Goal: Check status

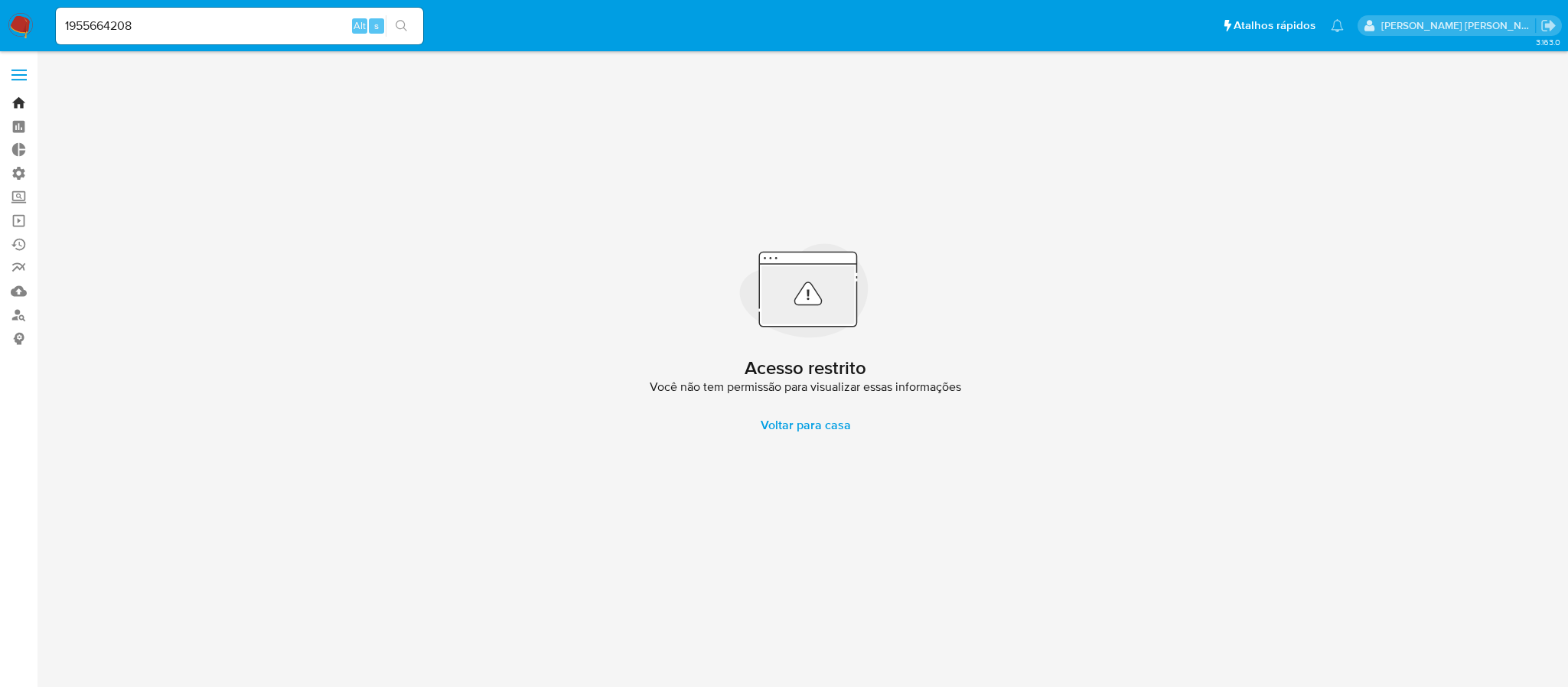
click at [22, 98] on link "Bandeja" at bounding box center [91, 103] width 182 height 23
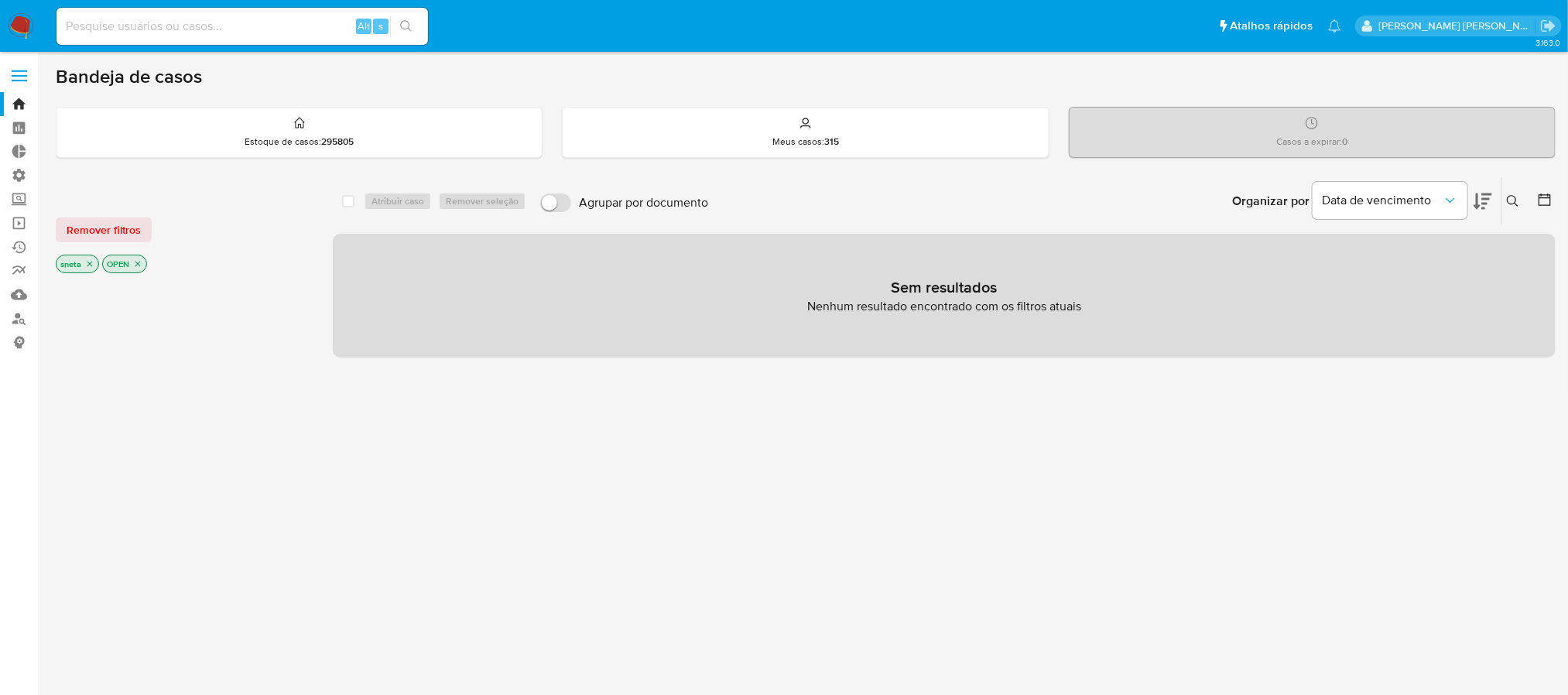
click at [154, 17] on input at bounding box center [243, 26] width 372 height 20
paste input "139271676"
type input "139271676"
click at [407, 25] on icon "search-icon" at bounding box center [406, 26] width 12 height 12
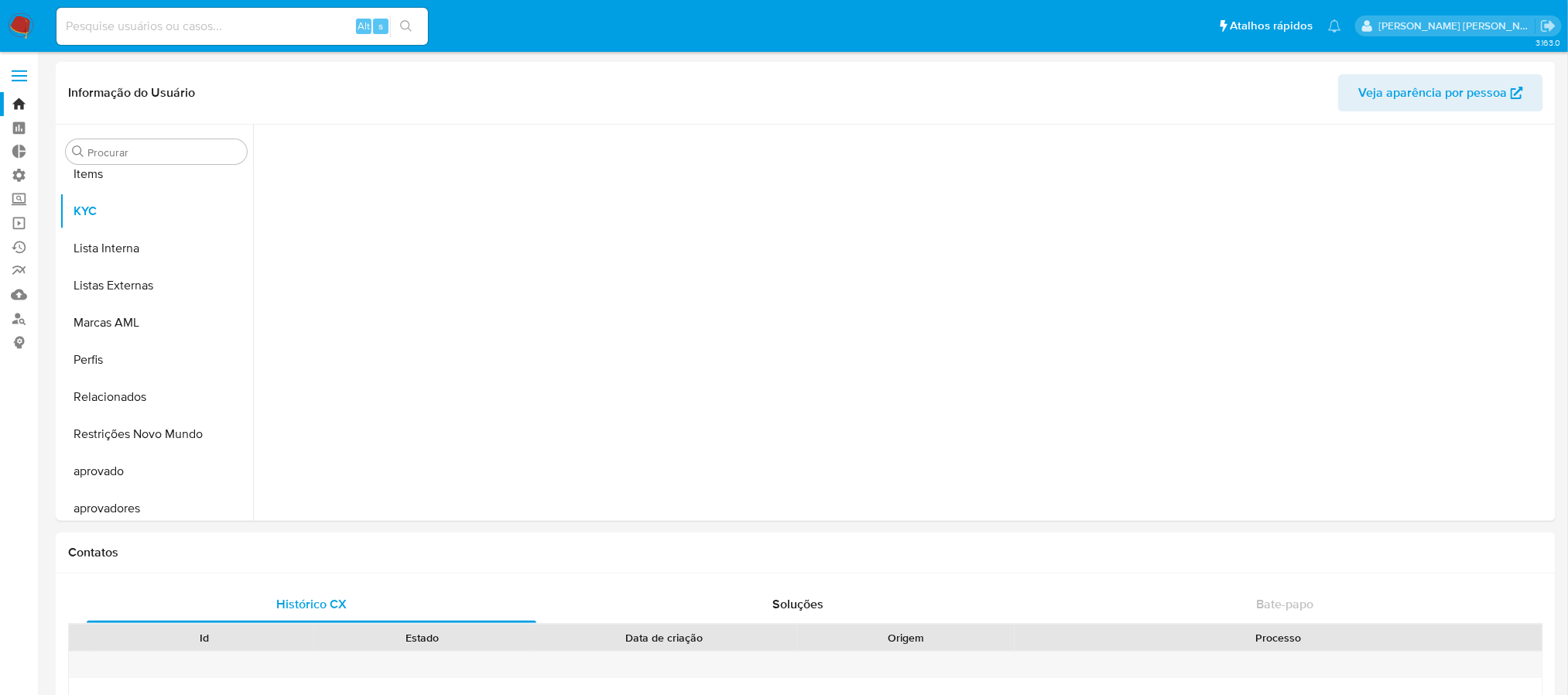
scroll to position [839, 0]
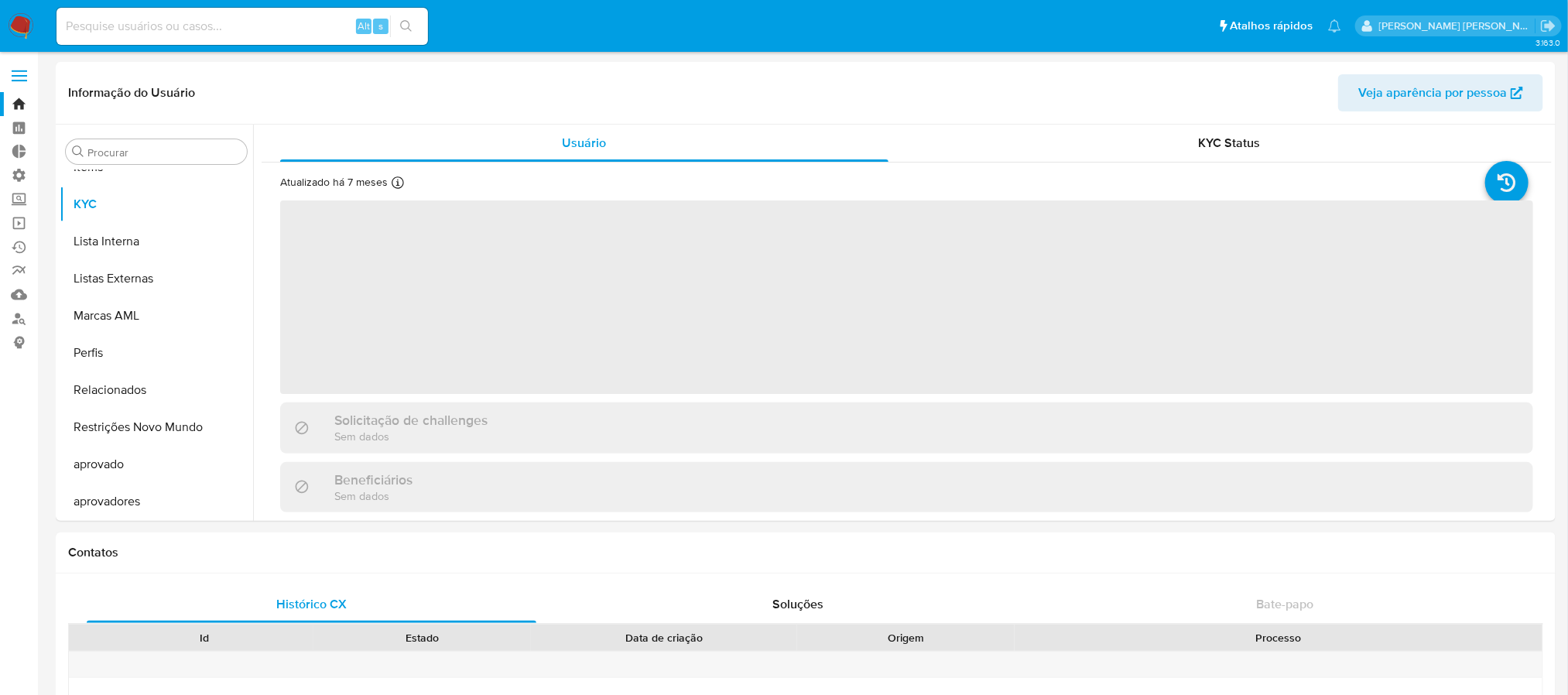
select select "10"
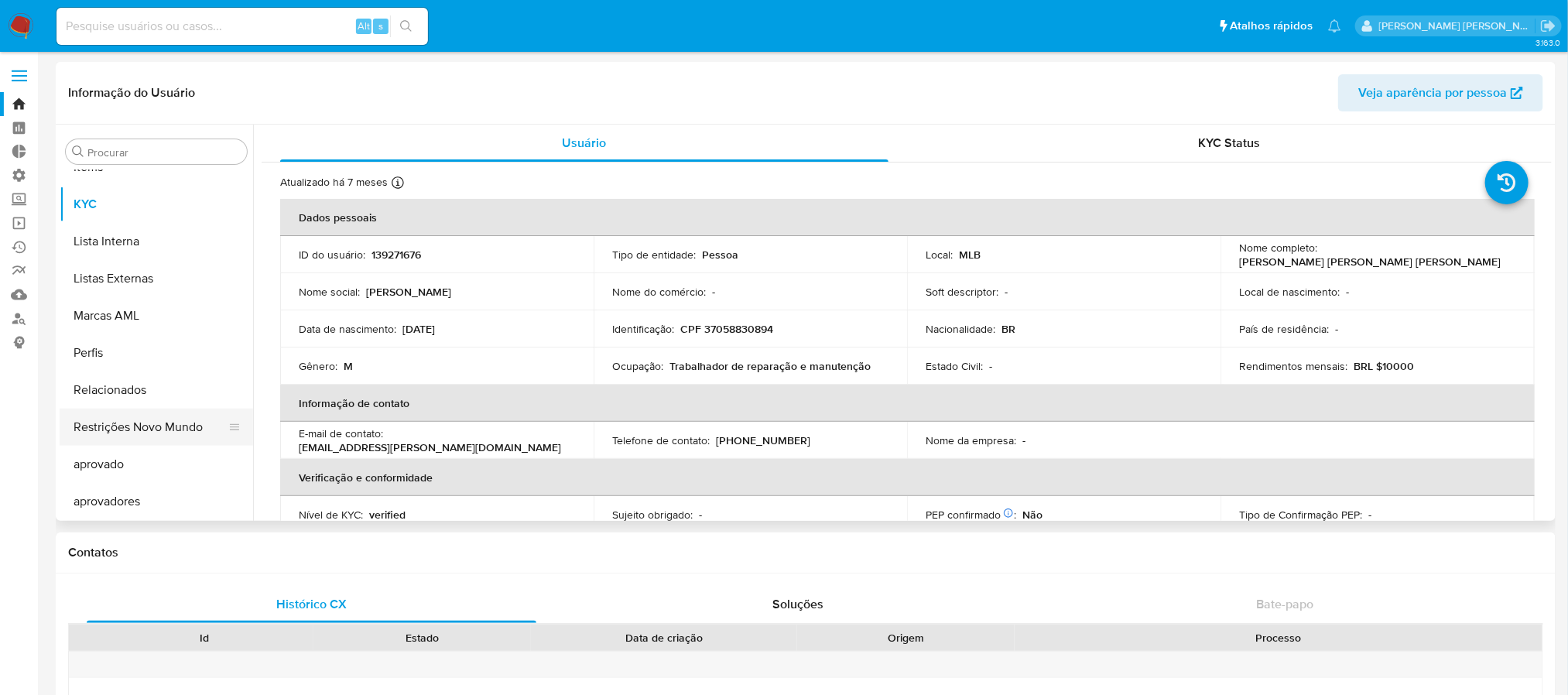
click at [156, 430] on button "Restrições Novo Mundo" at bounding box center [149, 427] width 181 height 38
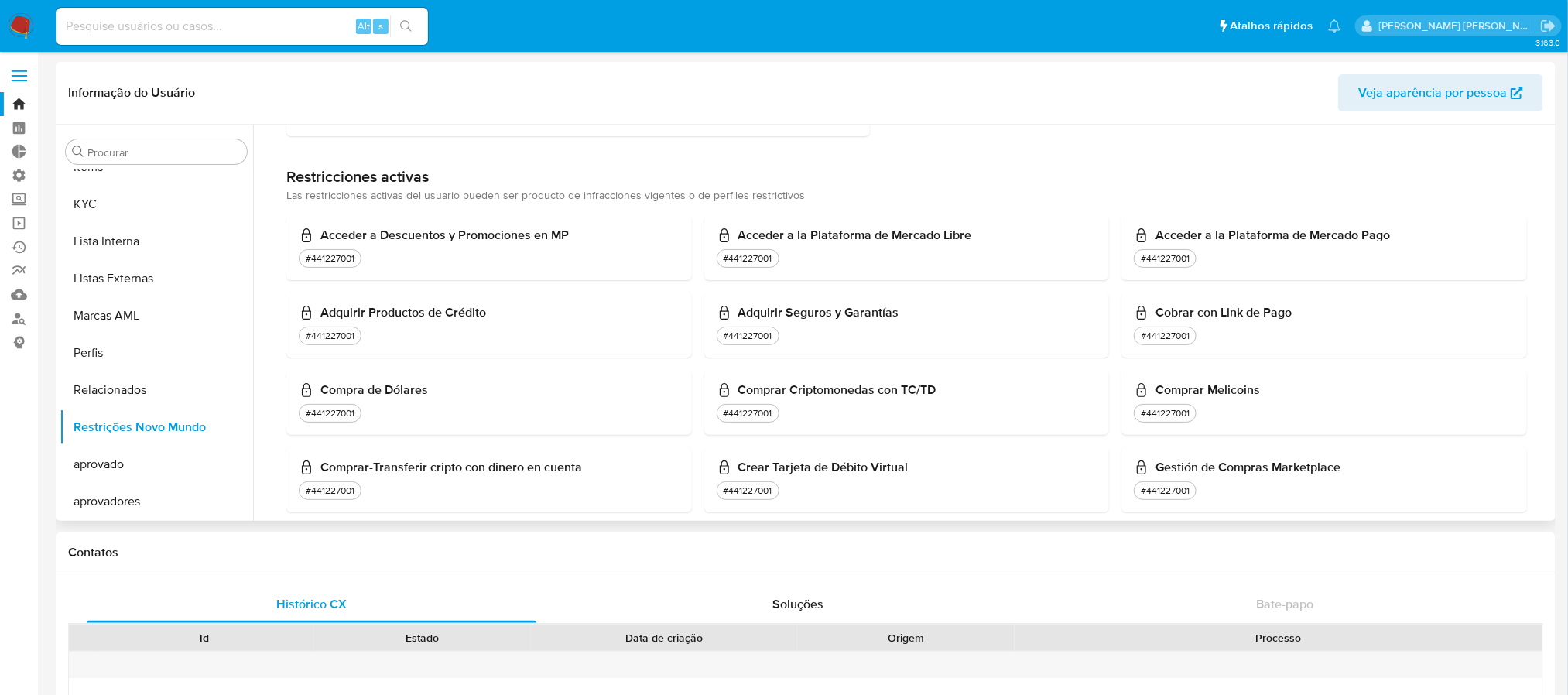
scroll to position [0, 0]
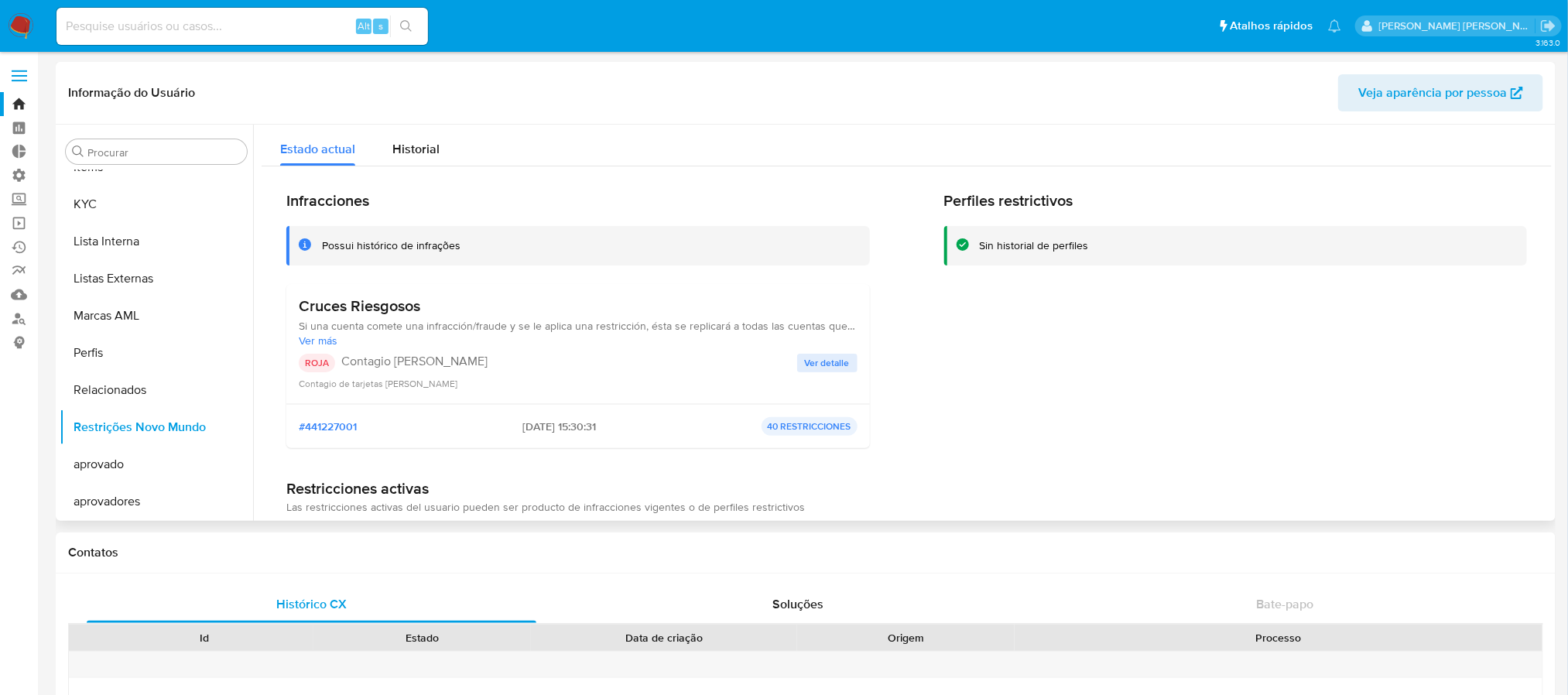
click at [828, 361] on span "Ver detalle" at bounding box center [827, 363] width 45 height 16
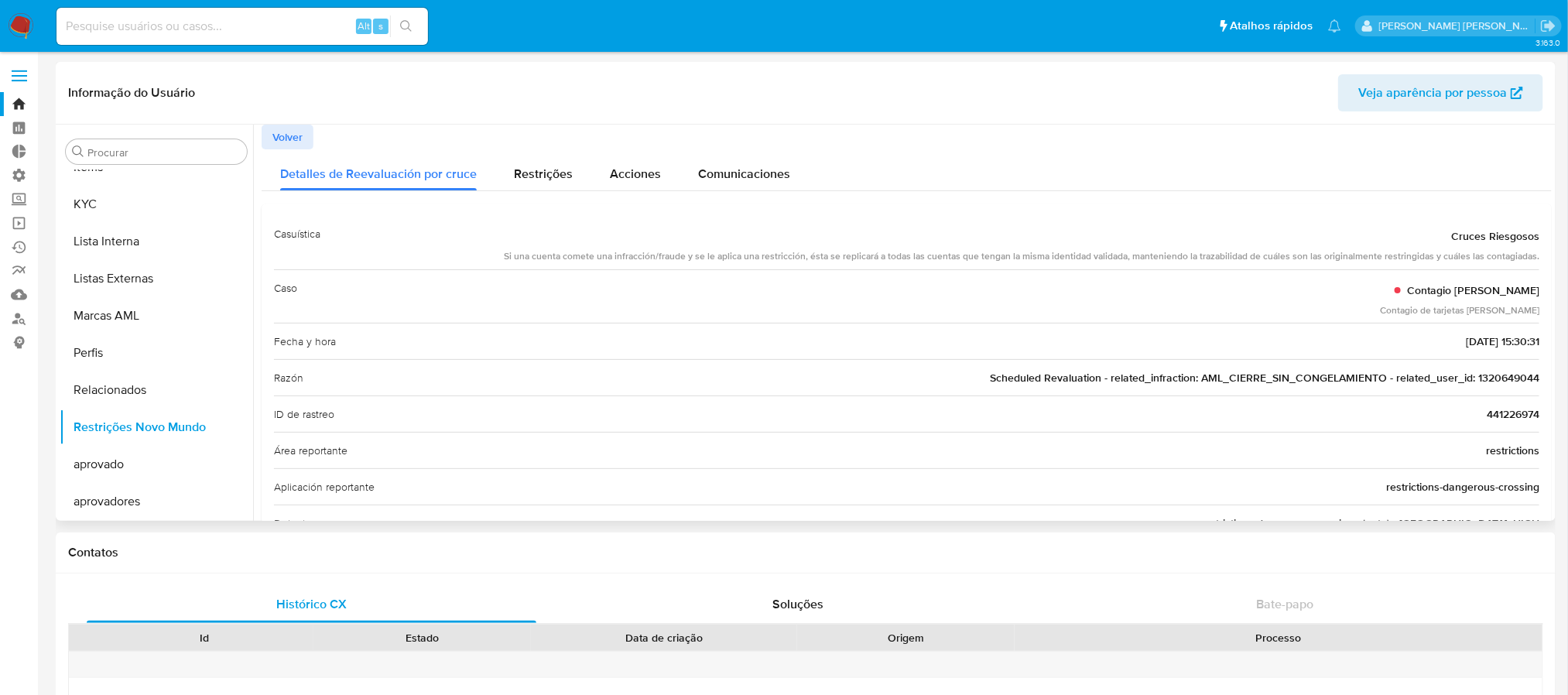
click at [272, 134] on span "Volver" at bounding box center [287, 137] width 31 height 22
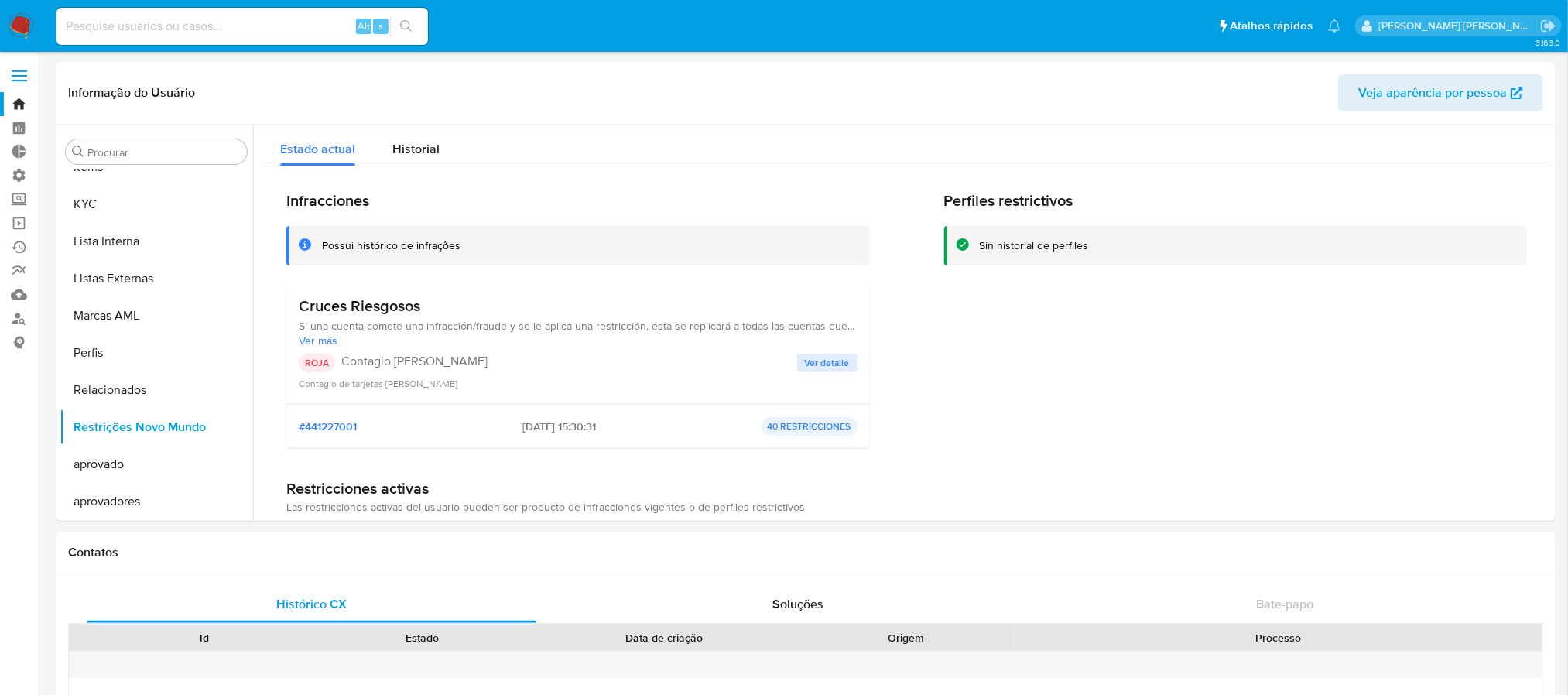
click at [226, 28] on input at bounding box center [243, 26] width 372 height 20
paste input "234823376"
type input "234823376"
click at [395, 24] on button "search-icon" at bounding box center [406, 26] width 31 height 22
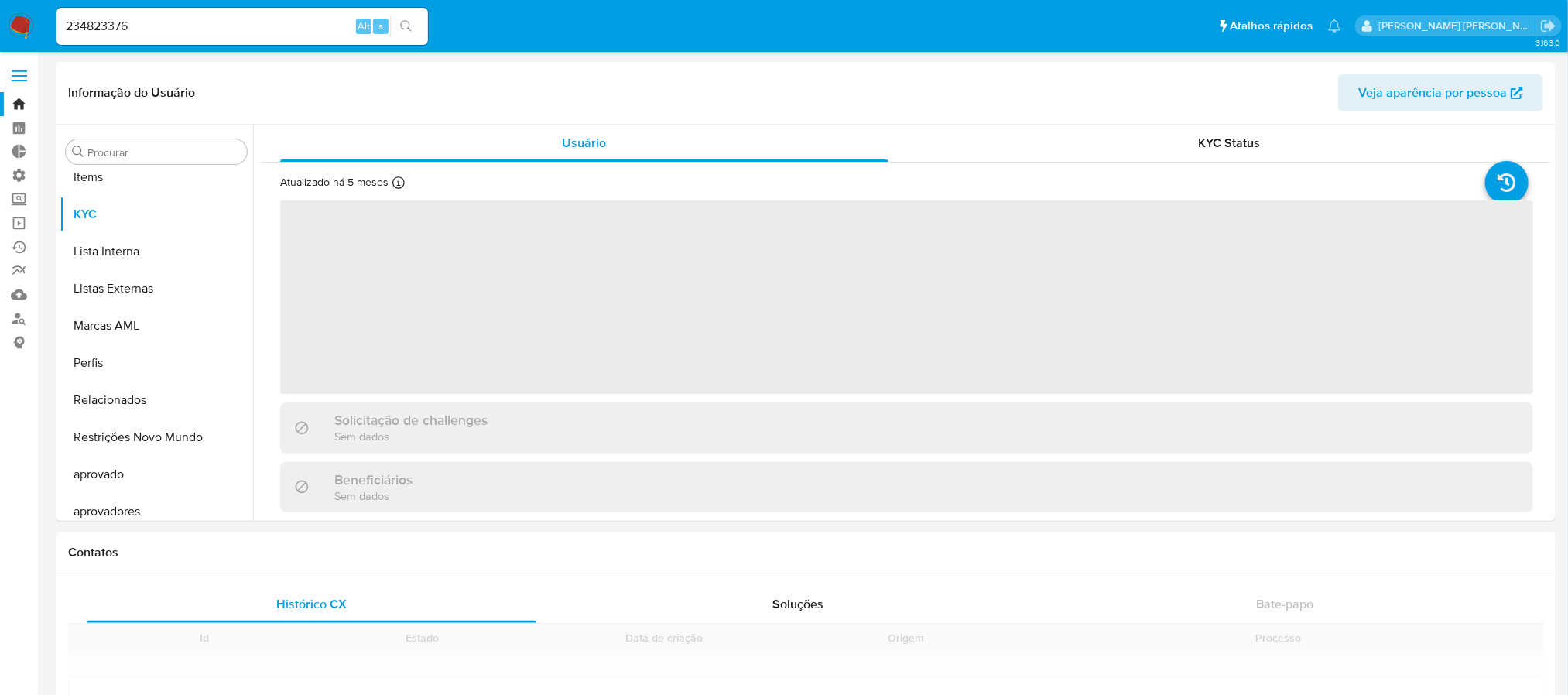
scroll to position [839, 0]
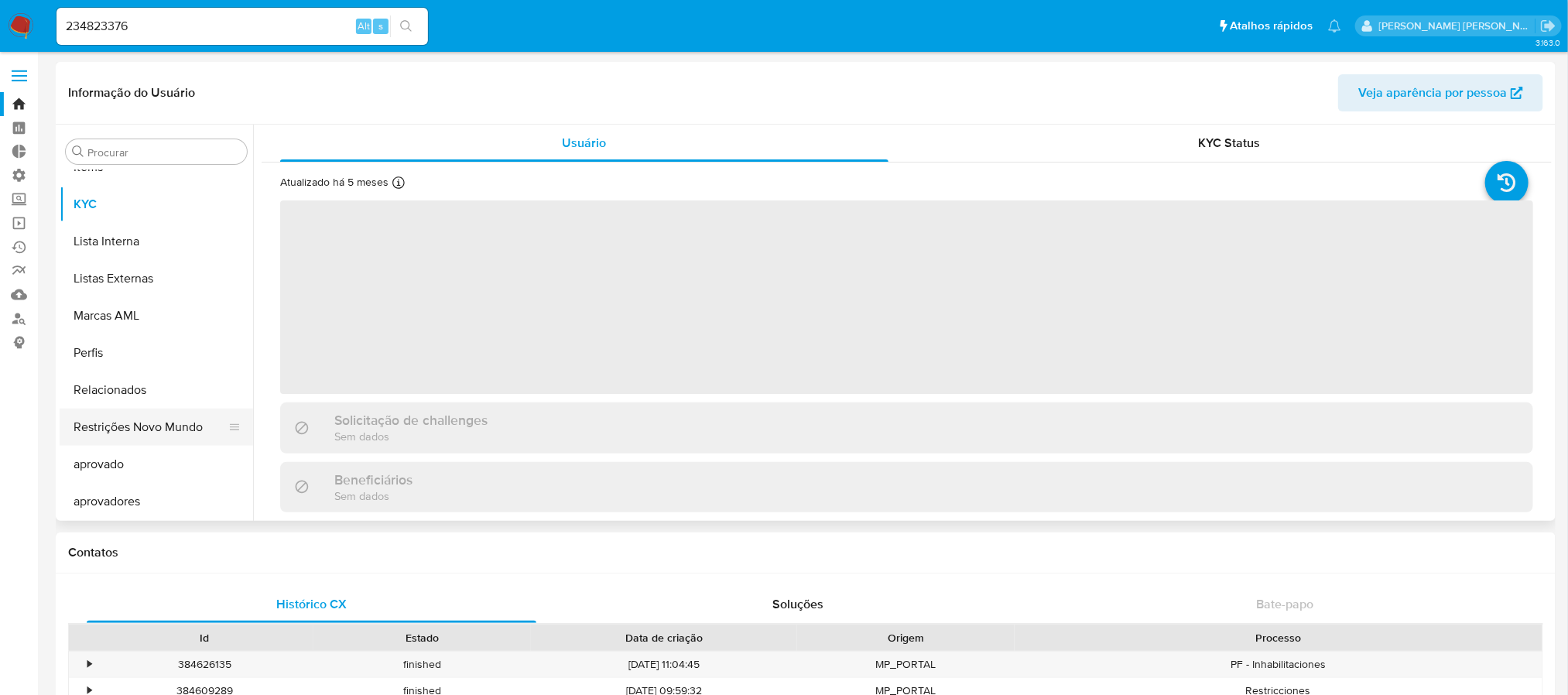
select select "10"
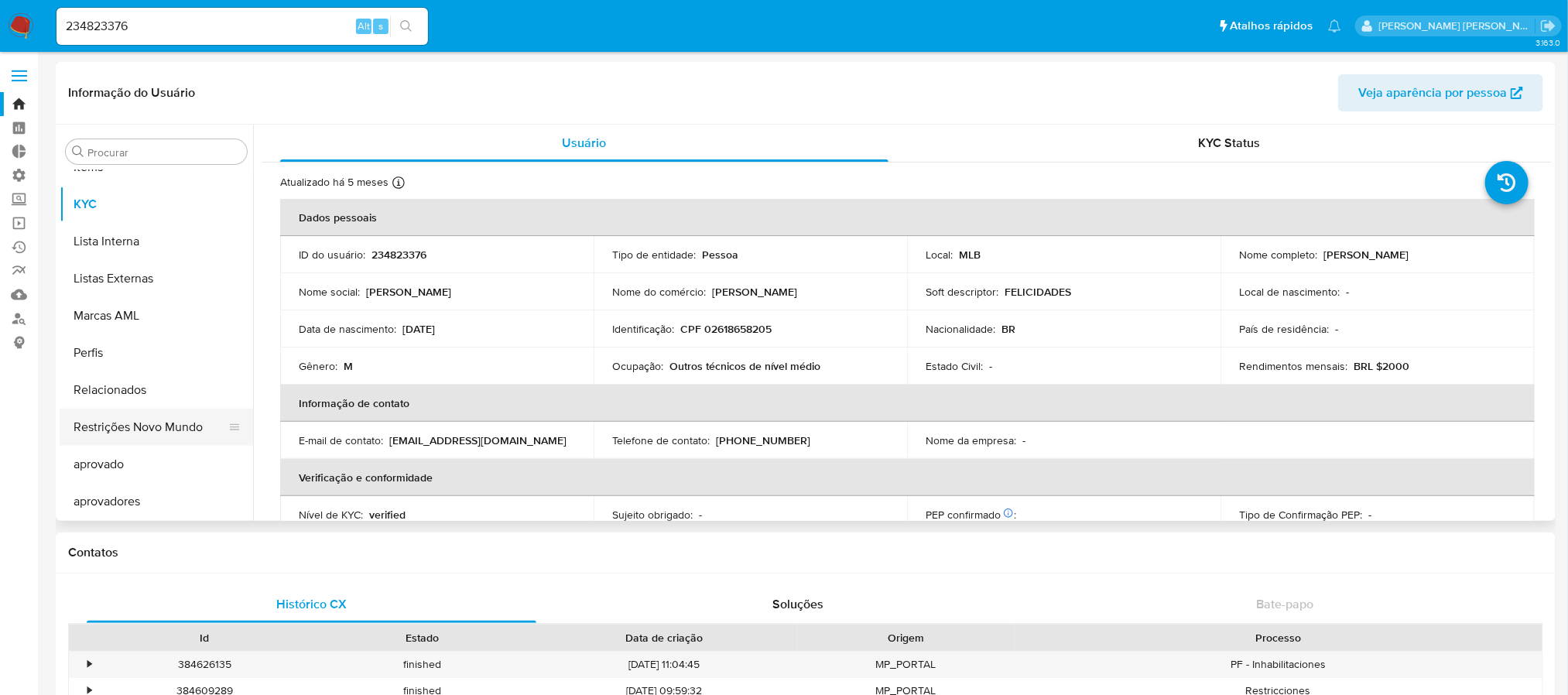
click at [121, 418] on button "Restrições Novo Mundo" at bounding box center [149, 427] width 181 height 38
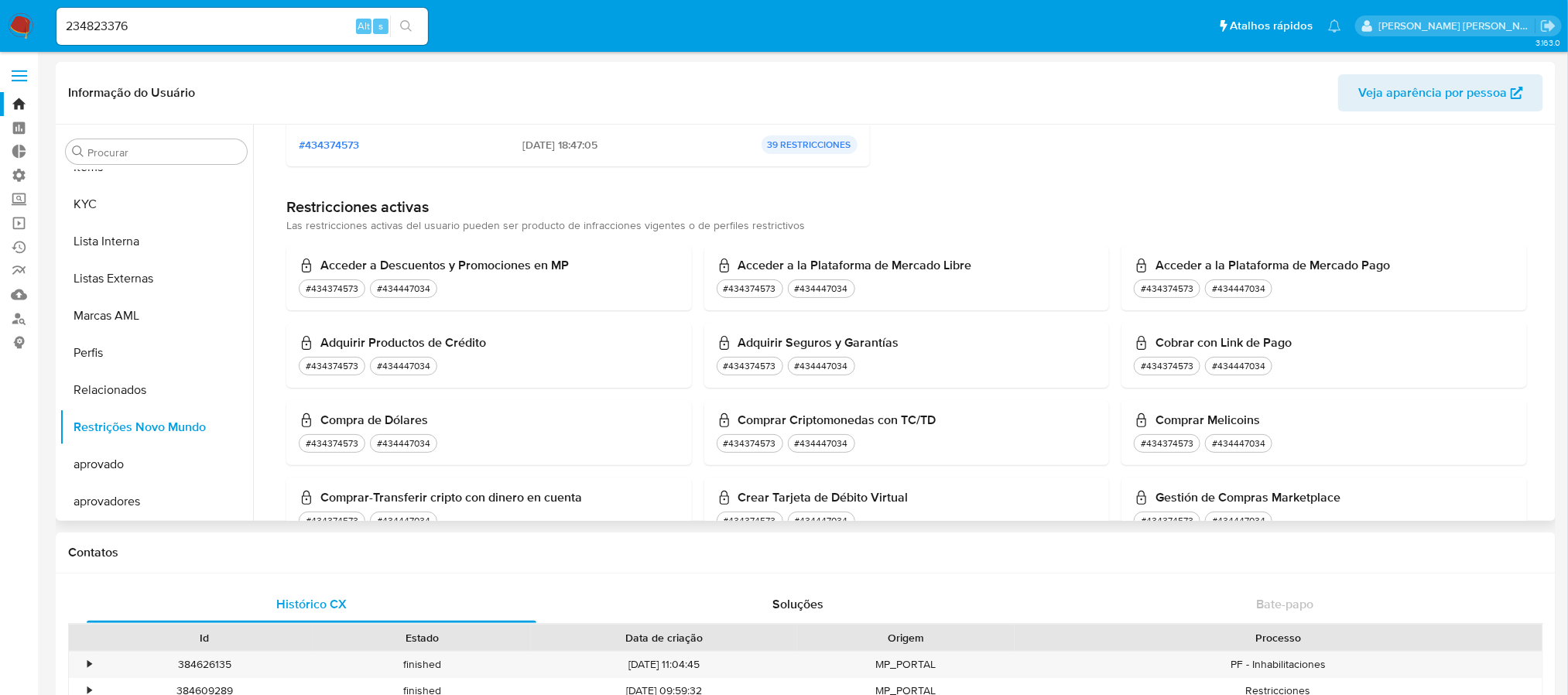
scroll to position [0, 0]
